Goal: Download file/media

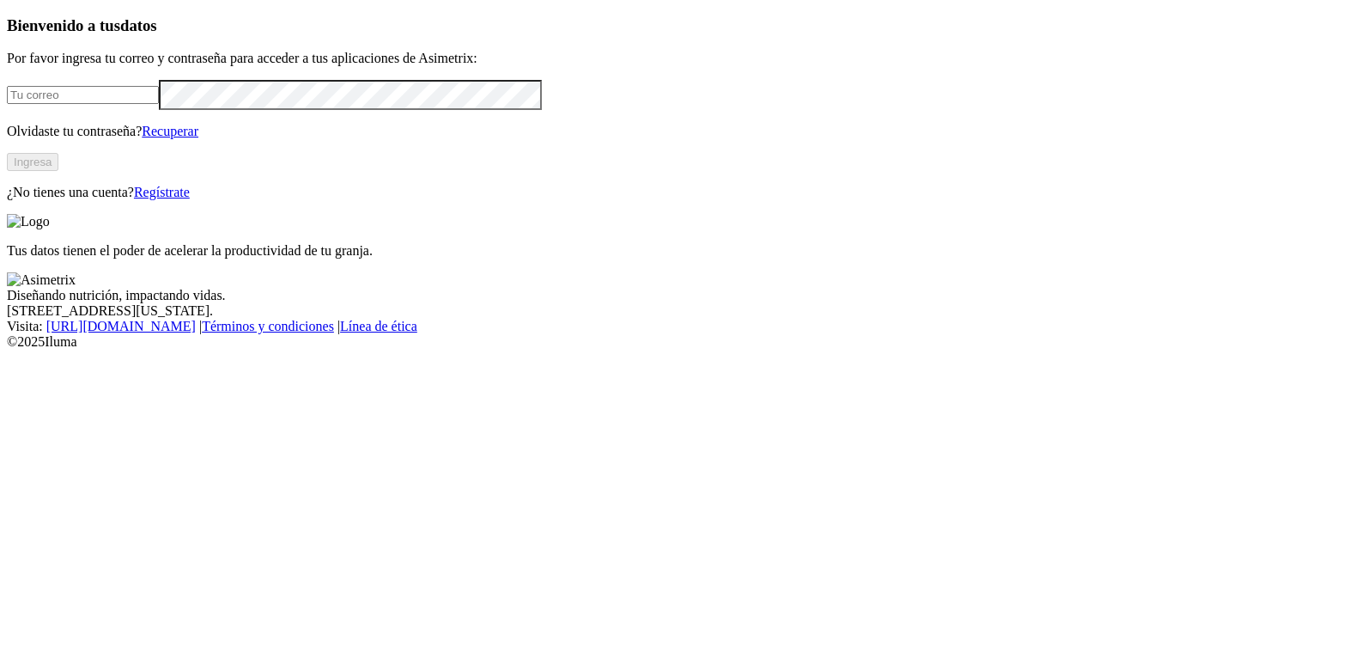
type input "[EMAIL_ADDRESS][DOMAIN_NAME]"
click at [58, 171] on button "Ingresa" at bounding box center [33, 162] width 52 height 18
